Goal: Check status: Check status

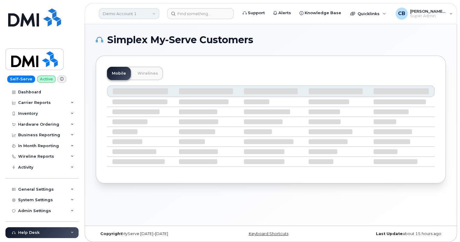
click at [149, 14] on link "Demo Account 1" at bounding box center [129, 13] width 61 height 11
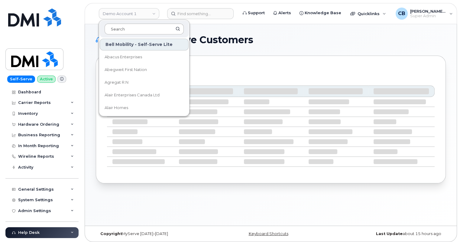
click at [143, 28] on input at bounding box center [144, 29] width 79 height 11
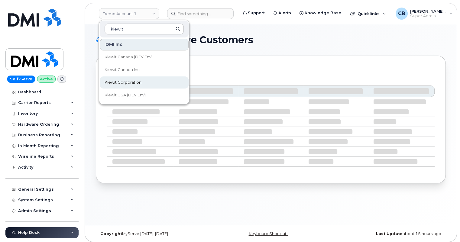
type input "kiewit"
click at [127, 82] on span "Kiewit Corporation" at bounding box center [123, 83] width 37 height 6
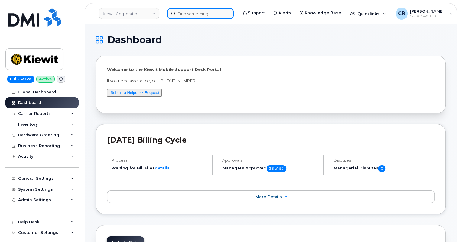
click at [201, 14] on input at bounding box center [200, 13] width 67 height 11
paste input "[PHONE_NUMBER]"
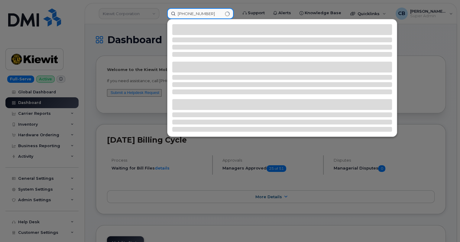
type input "832-205-1552"
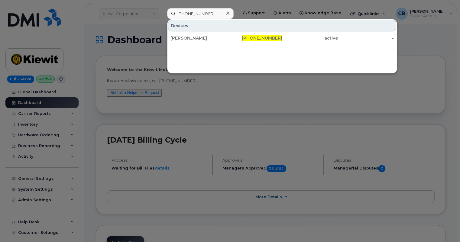
drag, startPoint x: 201, startPoint y: 38, endPoint x: 203, endPoint y: 48, distance: 10.9
click at [201, 38] on div "[PERSON_NAME]" at bounding box center [199, 38] width 56 height 6
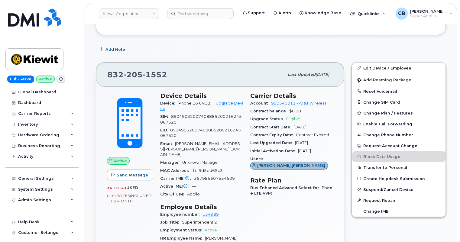
scroll to position [165, 0]
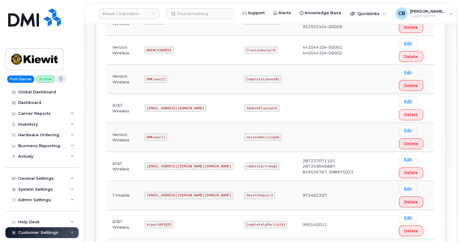
scroll to position [220, 0]
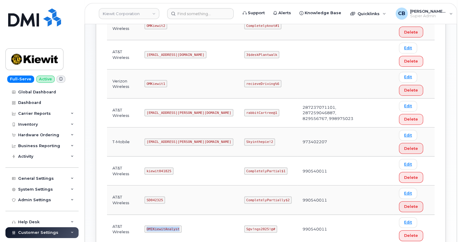
drag, startPoint x: 150, startPoint y: 229, endPoint x: 188, endPoint y: 227, distance: 37.9
click at [187, 227] on td "DMIKiewitAnalyst" at bounding box center [189, 229] width 100 height 29
click at [207, 223] on td "DMIKiewitAnalyst" at bounding box center [189, 229] width 100 height 29
click at [164, 198] on code "SD042325" at bounding box center [155, 200] width 21 height 7
drag, startPoint x: 165, startPoint y: 198, endPoint x: 151, endPoint y: 197, distance: 14.3
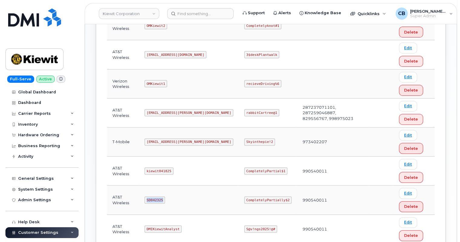
click at [151, 197] on code "SD042325" at bounding box center [155, 200] width 21 height 7
copy code "SD042325"
drag, startPoint x: 261, startPoint y: 198, endPoint x: 223, endPoint y: 198, distance: 38.7
click at [244, 198] on code "CompletelyPartially$2" at bounding box center [267, 200] width 47 height 7
copy code "CompletelyPartially$2"
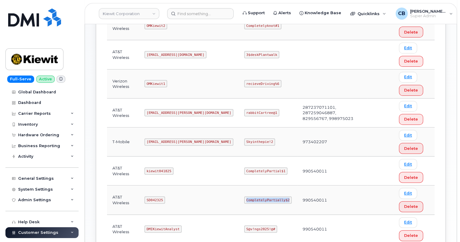
scroll to position [0, 0]
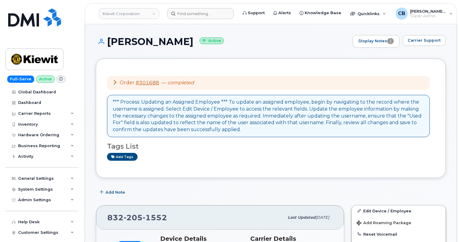
scroll to position [165, 0]
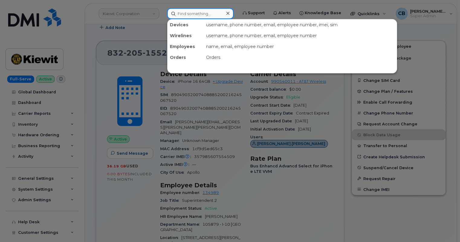
click at [186, 14] on input at bounding box center [200, 13] width 67 height 11
paste input "503) 833-2458"
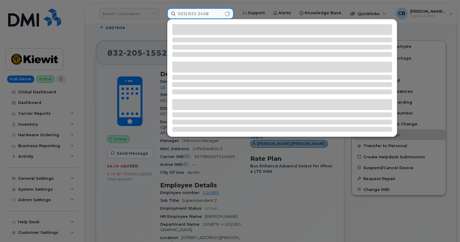
type input "503) 833-2458"
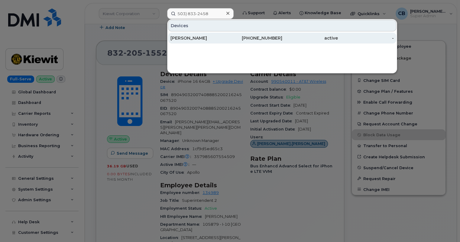
click at [180, 40] on div "KC YENNE" at bounding box center [199, 38] width 56 height 6
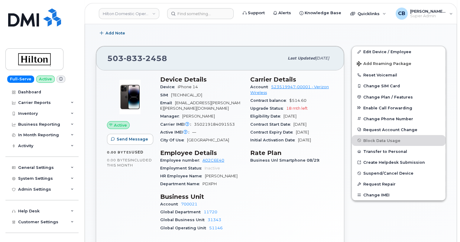
scroll to position [110, 0]
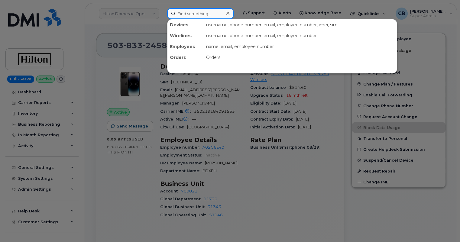
click at [201, 11] on input at bounding box center [200, 13] width 67 height 11
paste input "5032261611"
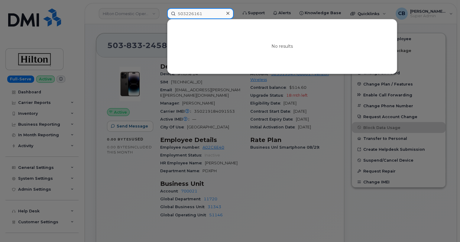
type input "503226161"
click at [230, 13] on icon at bounding box center [228, 13] width 3 height 3
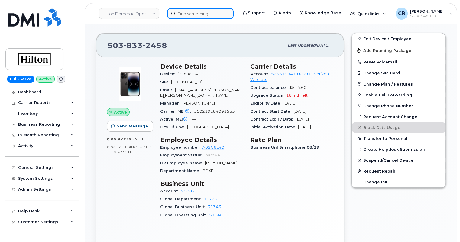
click at [195, 14] on input at bounding box center [200, 13] width 67 height 11
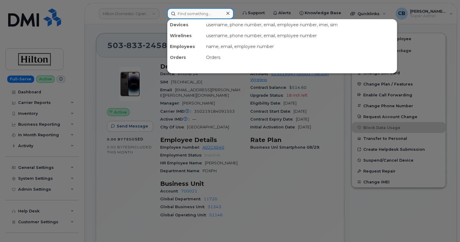
paste input "202-802-8017"
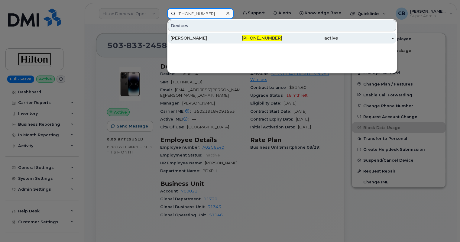
type input "202-802-8017"
click at [199, 37] on div "MARIANNA POSITANO" at bounding box center [199, 38] width 56 height 6
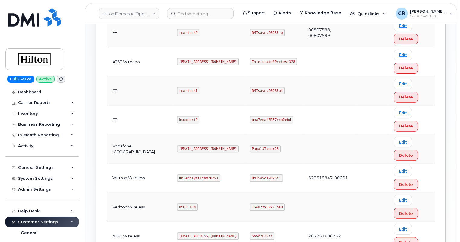
scroll to position [275, 0]
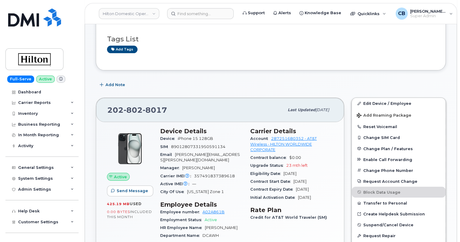
scroll to position [55, 0]
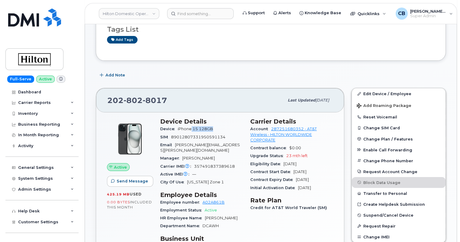
drag, startPoint x: 192, startPoint y: 127, endPoint x: 229, endPoint y: 128, distance: 36.6
click at [229, 128] on div "Device iPhone 15 128GB" at bounding box center [201, 129] width 83 height 8
drag, startPoint x: 229, startPoint y: 136, endPoint x: 174, endPoint y: 138, distance: 55.1
click at [174, 138] on div "SIM 89012807331950591134" at bounding box center [201, 137] width 83 height 8
drag, startPoint x: 238, startPoint y: 162, endPoint x: 194, endPoint y: 161, distance: 43.6
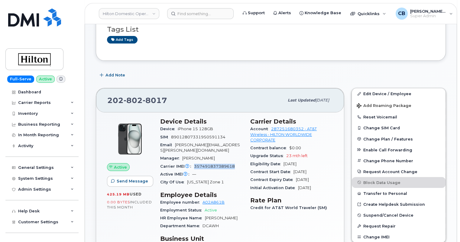
click at [194, 163] on div "Carrier IMEI Carrier IMEI is reported during the last billing cycle or change o…" at bounding box center [201, 167] width 83 height 8
drag, startPoint x: 294, startPoint y: 171, endPoint x: 322, endPoint y: 171, distance: 28.4
click at [322, 171] on div "Contract Start Date Sep 02, 2025" at bounding box center [291, 172] width 83 height 8
drag, startPoint x: 214, startPoint y: 159, endPoint x: 194, endPoint y: 161, distance: 20.1
click at [194, 163] on div "Carrier IMEI Carrier IMEI is reported during the last billing cycle or change o…" at bounding box center [201, 167] width 83 height 8
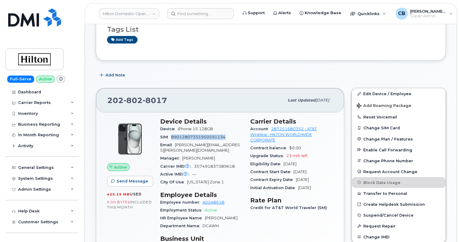
drag, startPoint x: 231, startPoint y: 135, endPoint x: 172, endPoint y: 138, distance: 58.2
click at [172, 138] on div "SIM 89012807331950591134" at bounding box center [201, 137] width 83 height 8
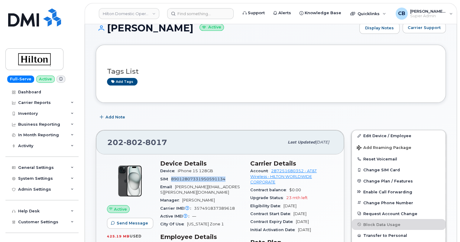
scroll to position [0, 0]
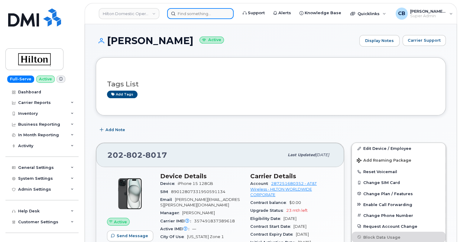
click at [193, 15] on input at bounding box center [200, 13] width 67 height 11
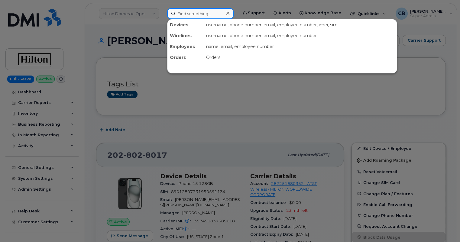
paste input "817-412-8786"
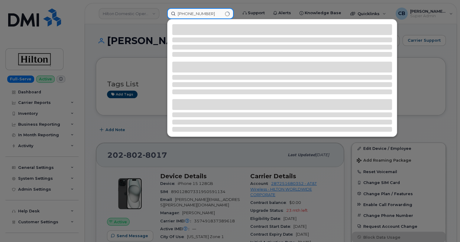
type input "817-412-8786"
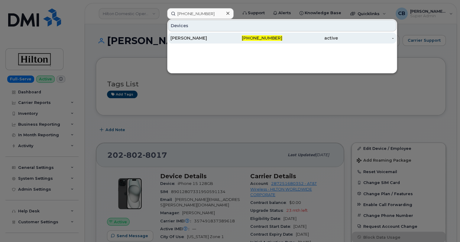
click at [199, 34] on div "[PERSON_NAME]" at bounding box center [199, 38] width 56 height 11
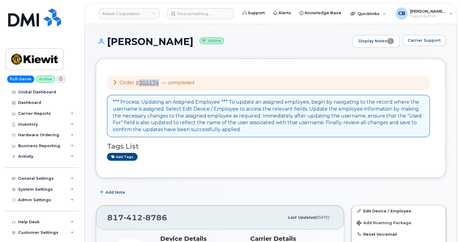
drag, startPoint x: 160, startPoint y: 84, endPoint x: 138, endPoint y: 84, distance: 21.8
click at [138, 84] on div "Order #301174 — completed" at bounding box center [154, 83] width 82 height 7
copy link "301174"
click at [28, 135] on div "Hardware Ordering" at bounding box center [38, 135] width 41 height 5
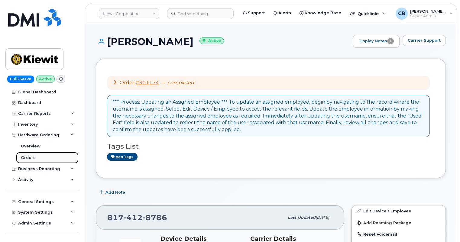
click at [33, 156] on div "Orders" at bounding box center [28, 157] width 15 height 5
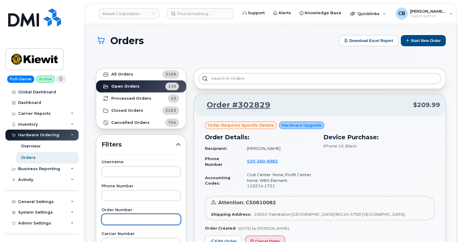
click at [122, 219] on input "text" at bounding box center [141, 219] width 79 height 11
paste input "301174"
type input "301174"
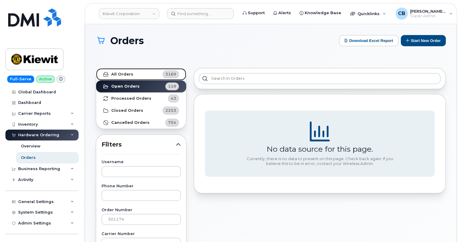
click at [126, 73] on strong "All Orders" at bounding box center [122, 74] width 22 height 5
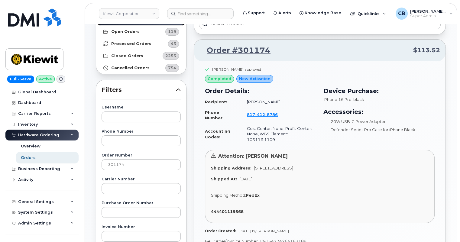
scroll to position [110, 0]
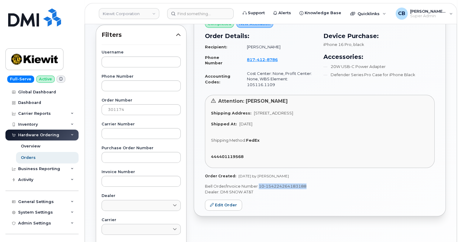
drag, startPoint x: 260, startPoint y: 181, endPoint x: 312, endPoint y: 177, distance: 52.2
click at [312, 177] on div "[PERSON_NAME] approved completed New Activation Order Details: Recipient: [PERS…" at bounding box center [320, 111] width 252 height 210
